Goal: Task Accomplishment & Management: Use online tool/utility

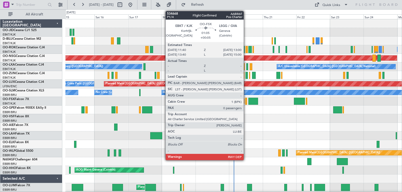
click at [246, 100] on div at bounding box center [246, 101] width 2 height 7
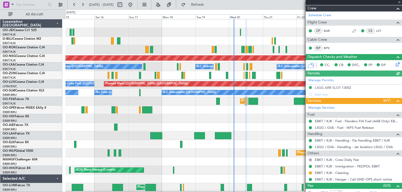
scroll to position [96, 0]
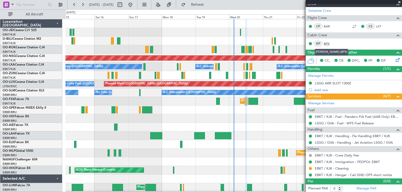
click at [326, 42] on link "BPK" at bounding box center [330, 43] width 12 height 5
click at [399, 1] on span at bounding box center [399, 2] width 5 height 5
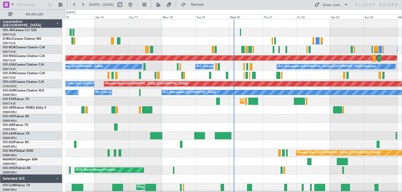
scroll to position [0, 0]
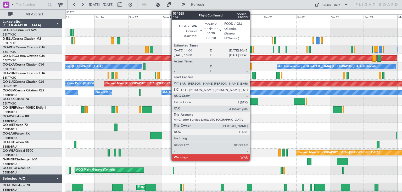
click at [252, 102] on div at bounding box center [253, 101] width 10 height 7
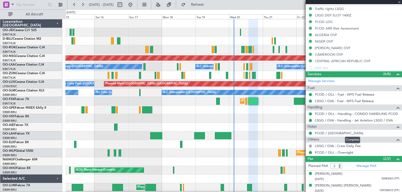
scroll to position [152, 0]
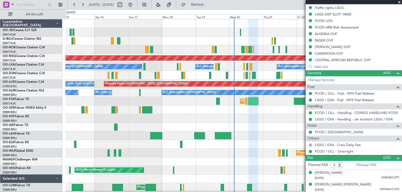
click at [399, 2] on span at bounding box center [399, 2] width 5 height 5
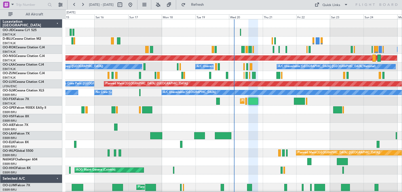
type input "0"
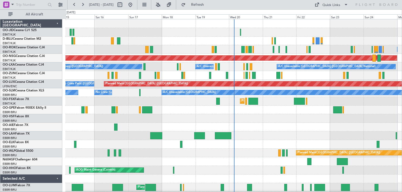
scroll to position [0, 0]
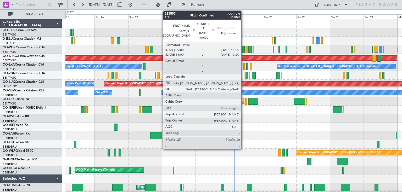
click at [244, 50] on div at bounding box center [242, 49] width 3 height 7
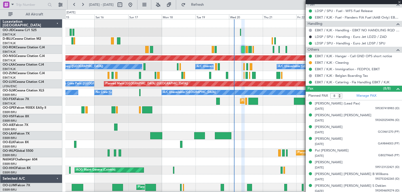
scroll to position [173, 0]
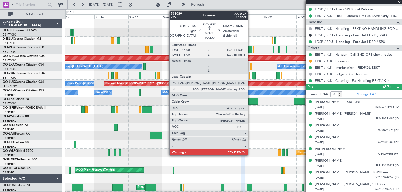
click at [250, 49] on div at bounding box center [249, 49] width 3 height 7
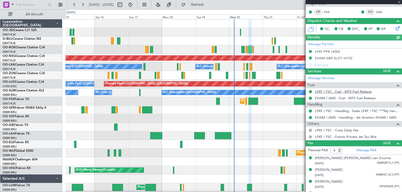
scroll to position [93, 0]
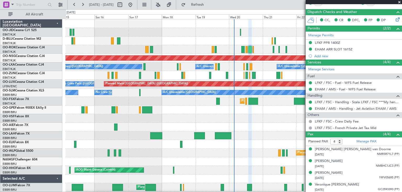
click at [400, 2] on span at bounding box center [399, 2] width 5 height 5
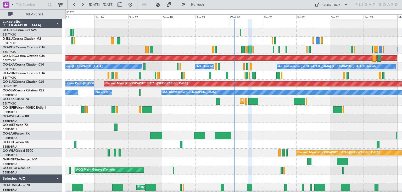
type input "0"
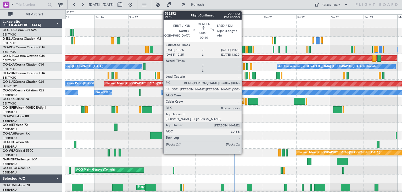
click at [244, 66] on div at bounding box center [243, 66] width 1 height 7
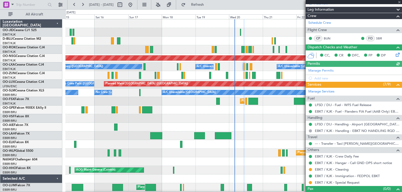
scroll to position [71, 0]
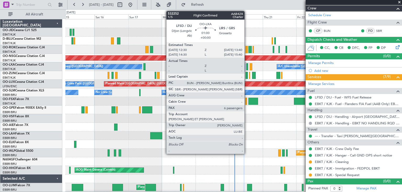
click at [247, 66] on div at bounding box center [247, 66] width 2 height 7
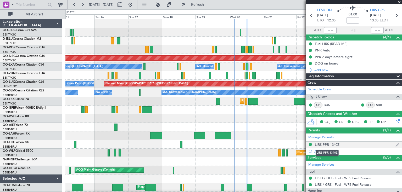
scroll to position [0, 0]
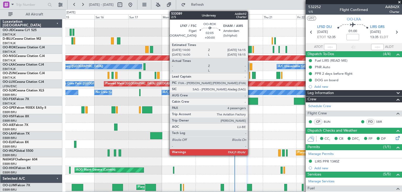
click at [250, 50] on div at bounding box center [249, 49] width 3 height 7
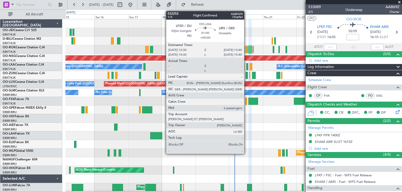
click at [247, 67] on div at bounding box center [247, 66] width 2 height 7
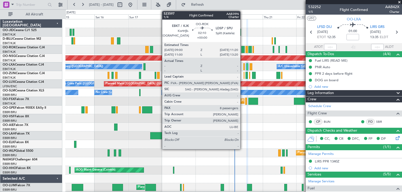
click at [243, 50] on div at bounding box center [242, 49] width 3 height 7
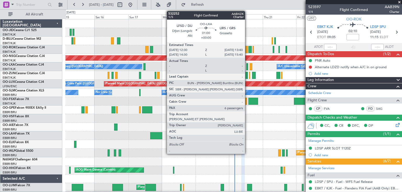
click at [247, 66] on div at bounding box center [247, 66] width 2 height 7
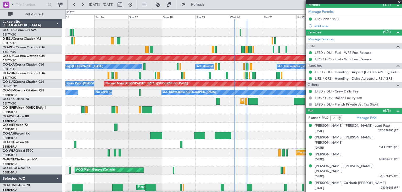
scroll to position [142, 0]
click at [400, 1] on span at bounding box center [399, 2] width 5 height 5
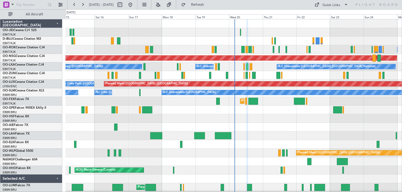
type input "0"
